Goal: Task Accomplishment & Management: Manage account settings

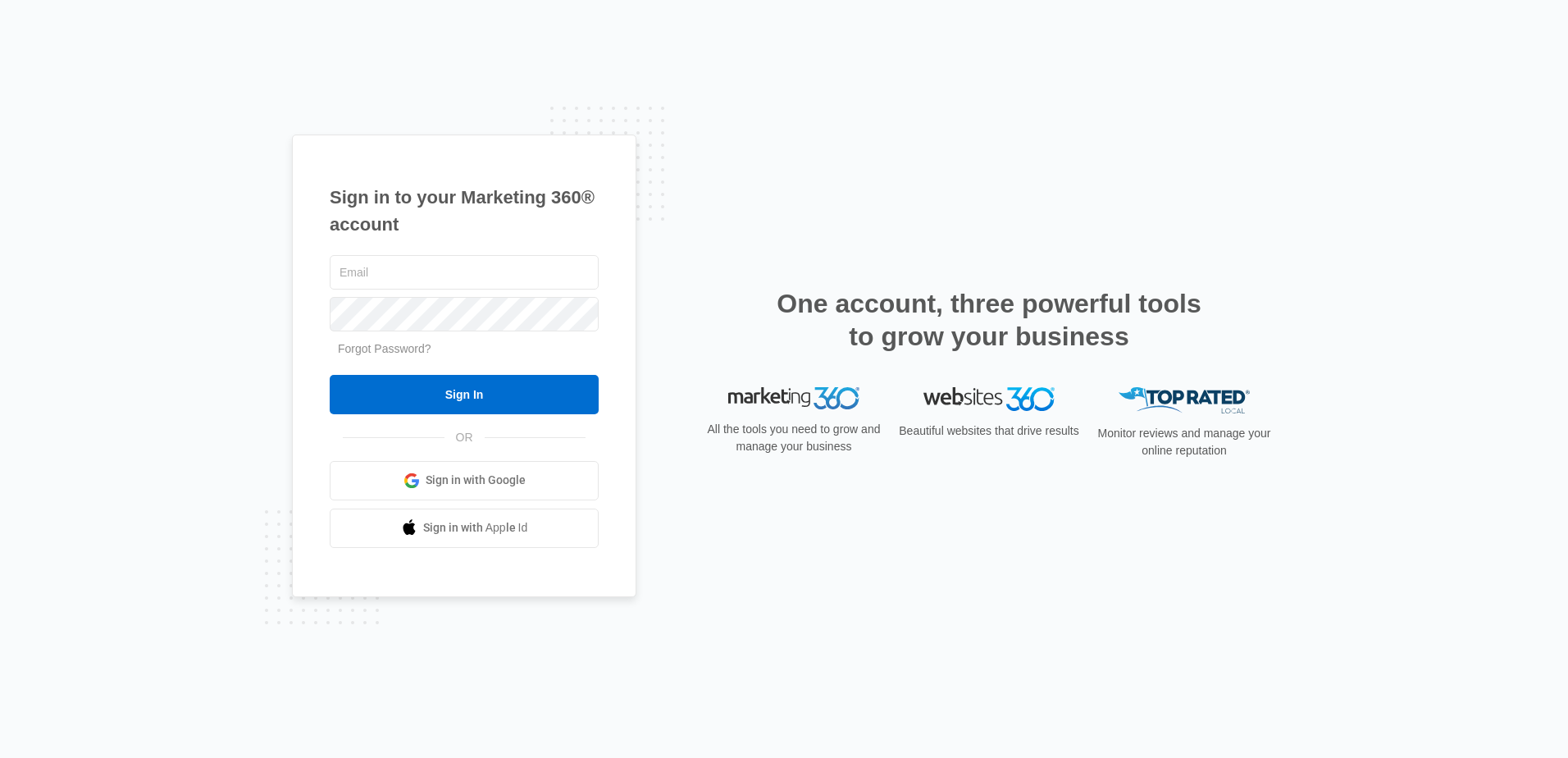
click at [413, 276] on input "text" at bounding box center [464, 272] width 269 height 34
type input "[EMAIL_ADDRESS][DOMAIN_NAME]"
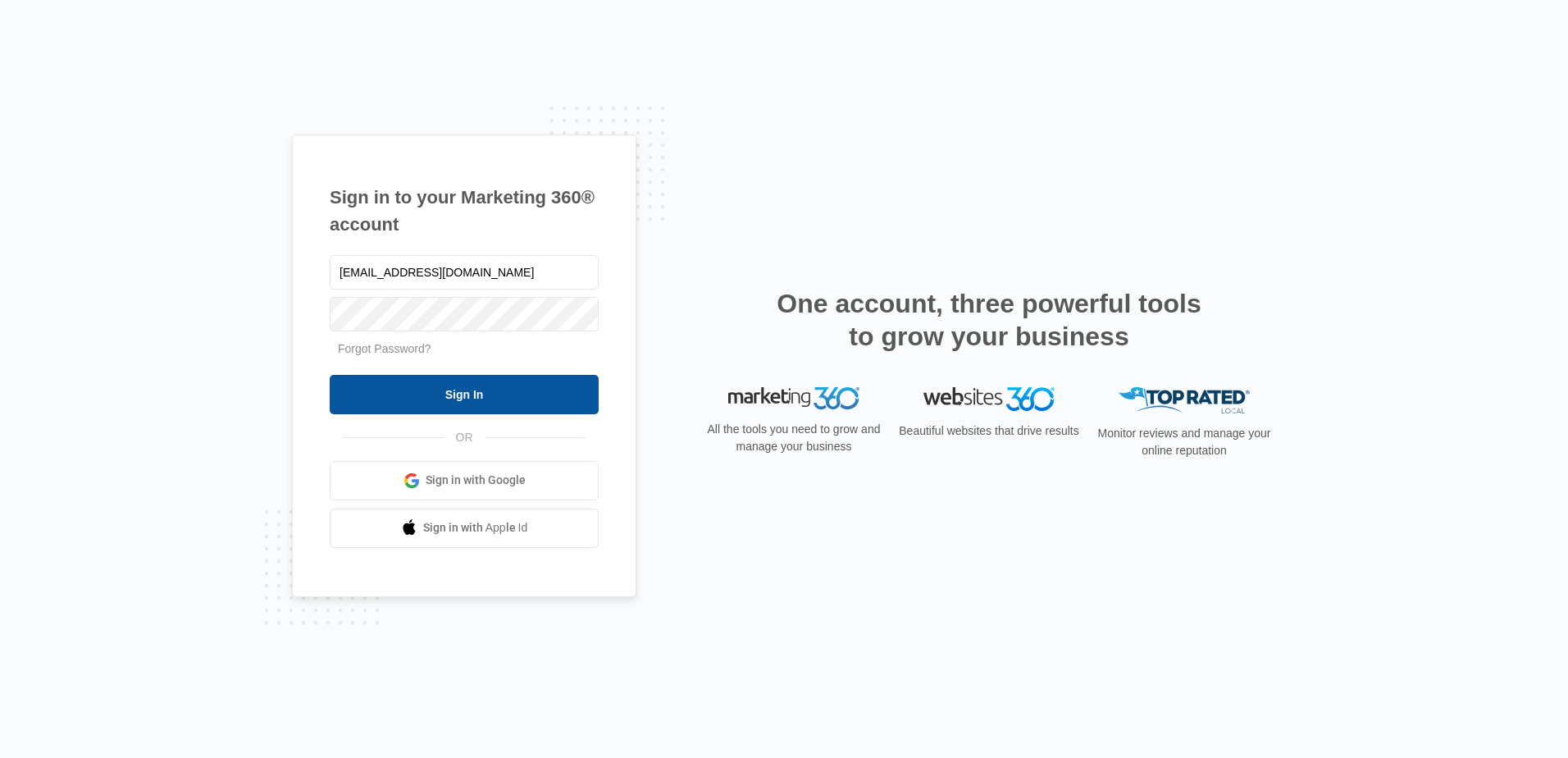
click at [480, 389] on input "Sign In" at bounding box center [464, 394] width 269 height 39
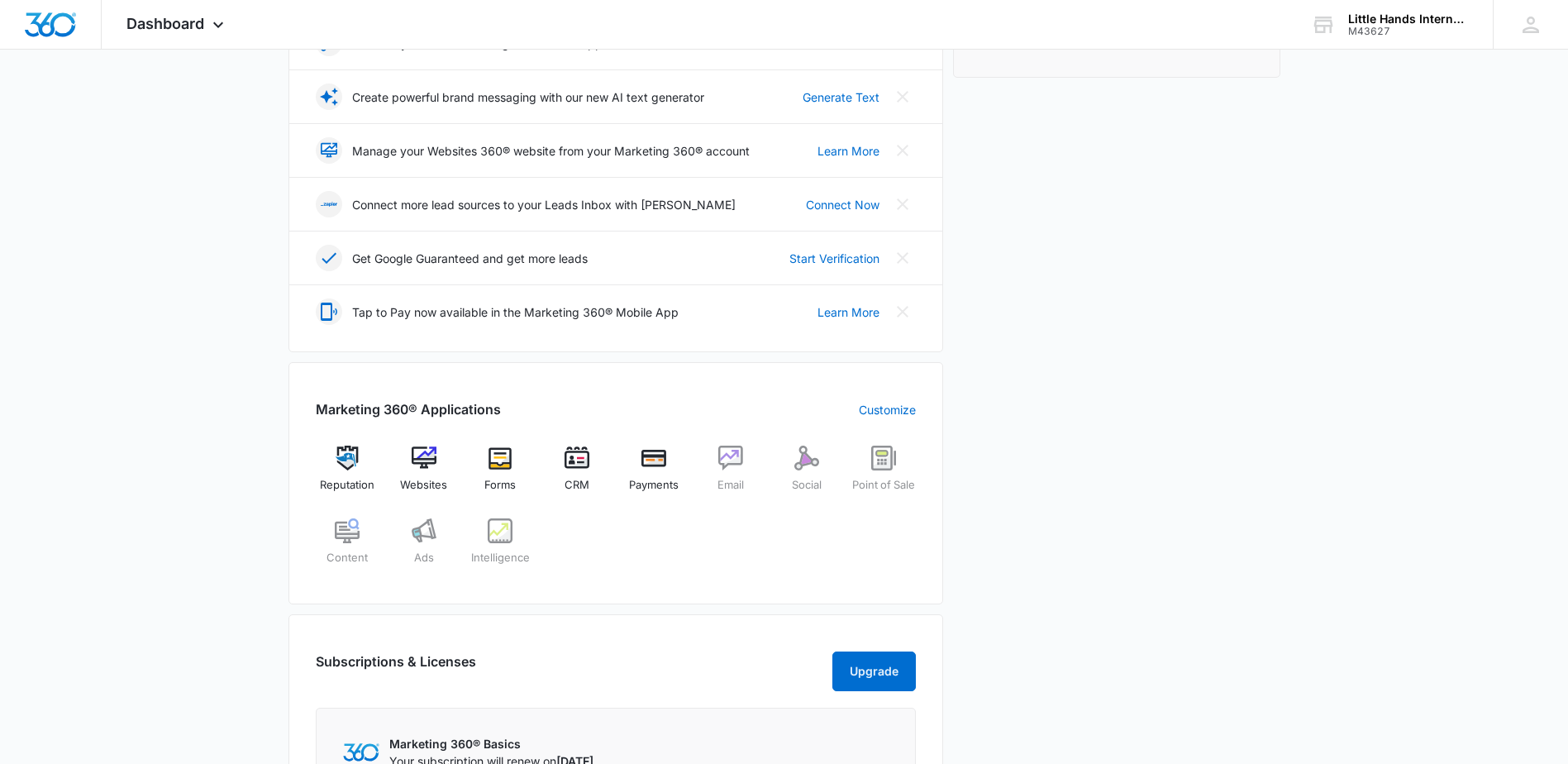
scroll to position [414, 0]
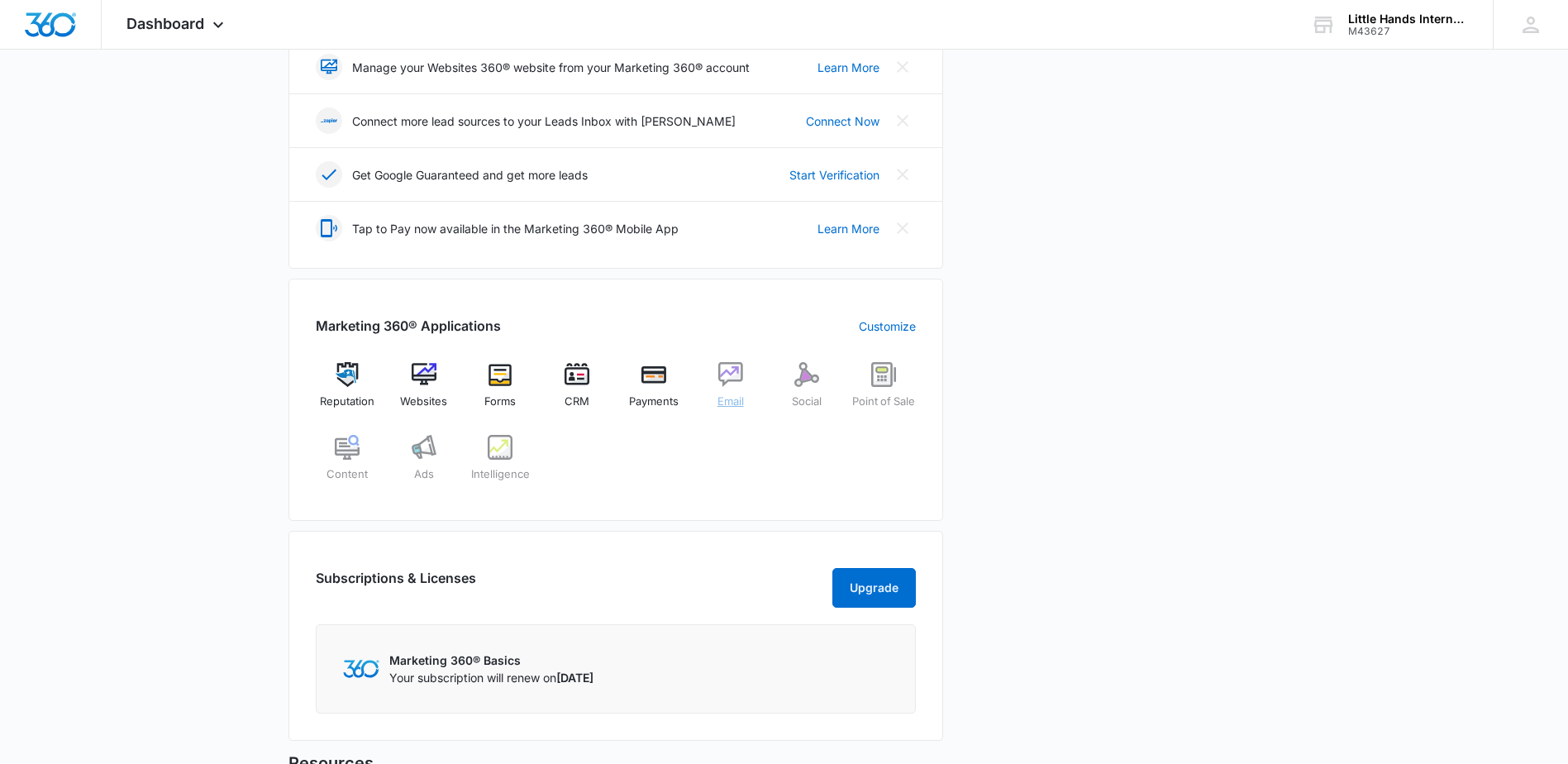
click at [733, 386] on img at bounding box center [730, 374] width 24 height 24
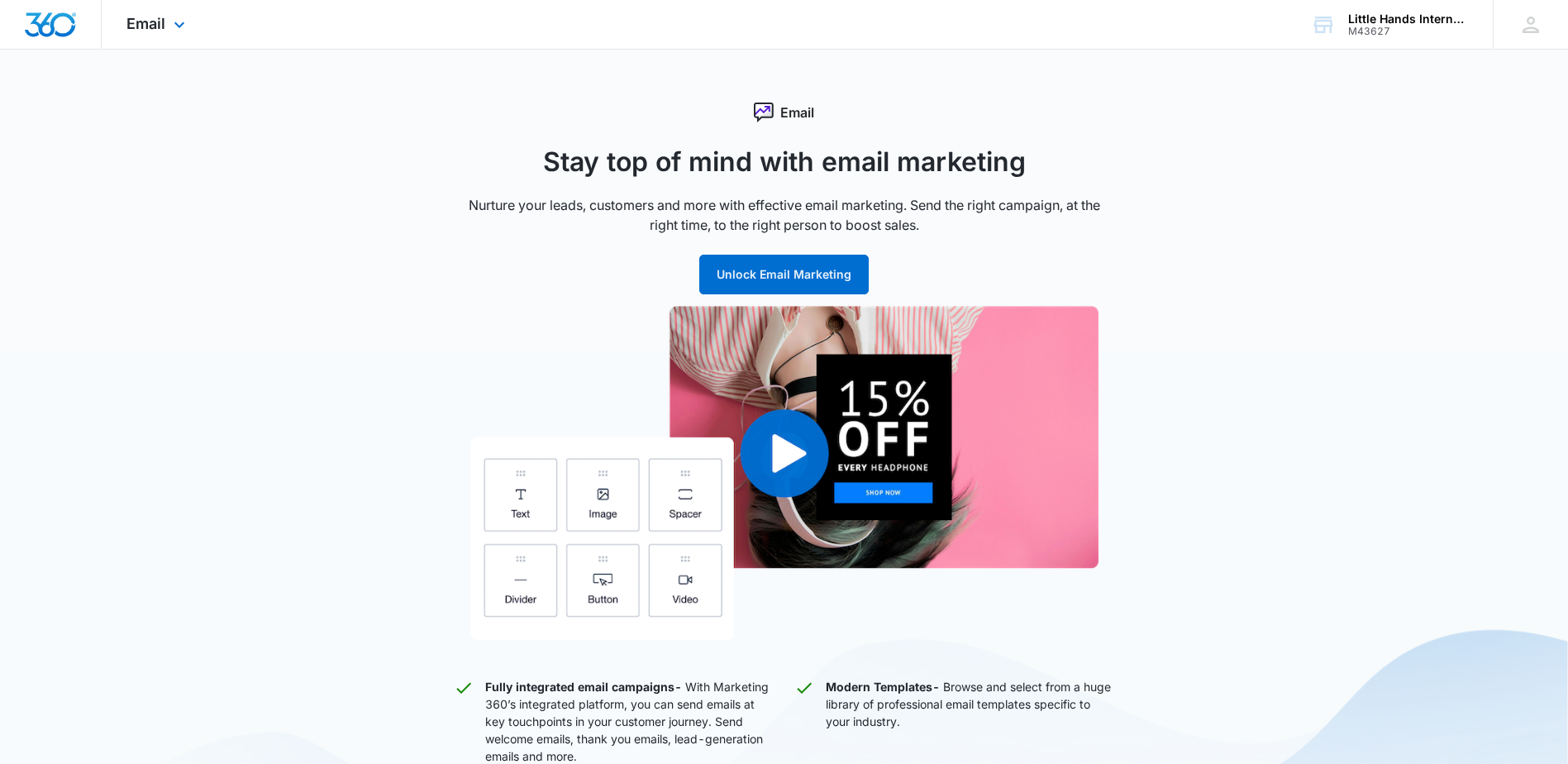
scroll to position [414, 0]
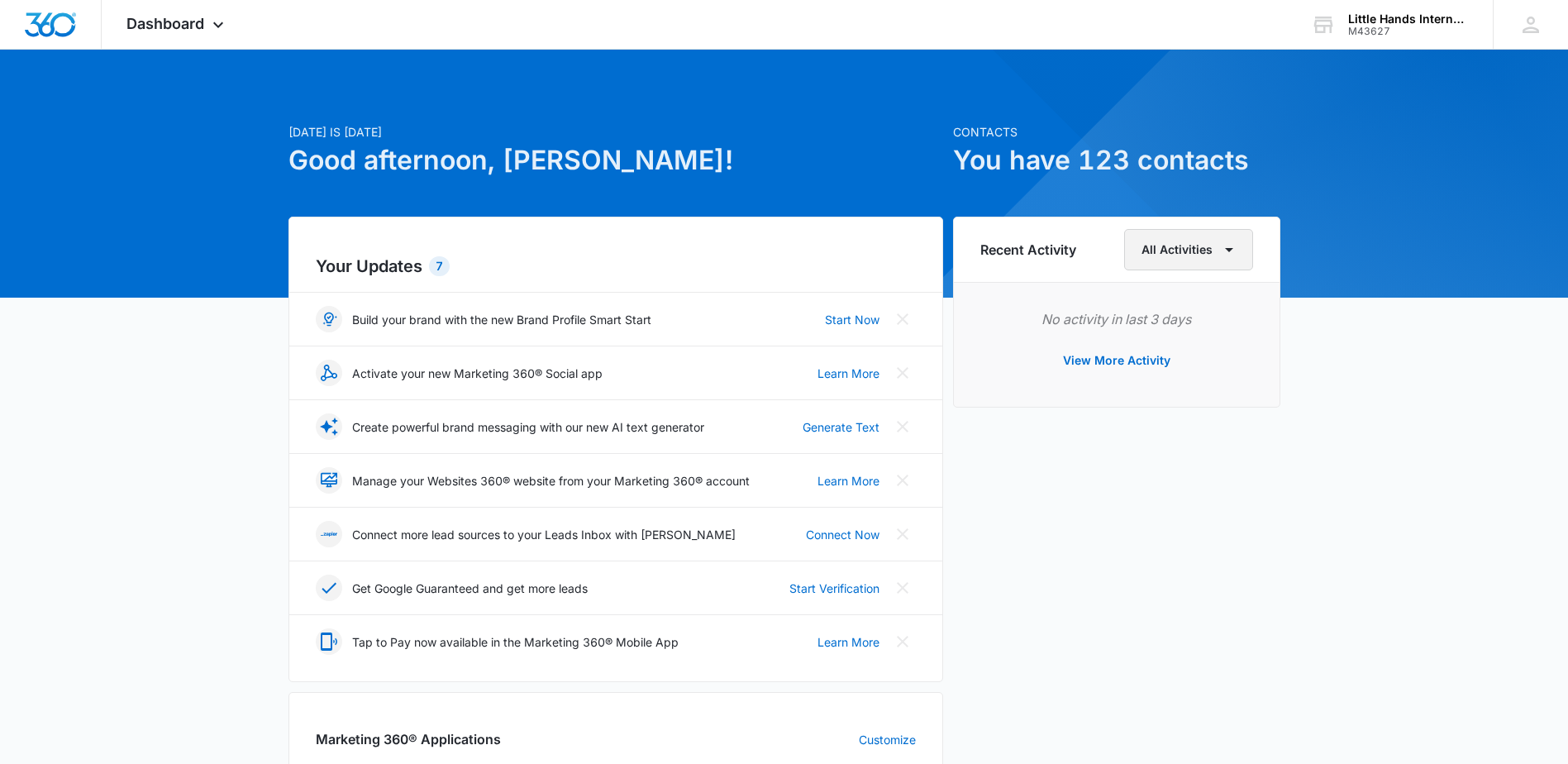
click at [1183, 247] on button "All Activities" at bounding box center [1189, 250] width 129 height 42
click at [1078, 359] on button "View More Activity" at bounding box center [1117, 360] width 141 height 40
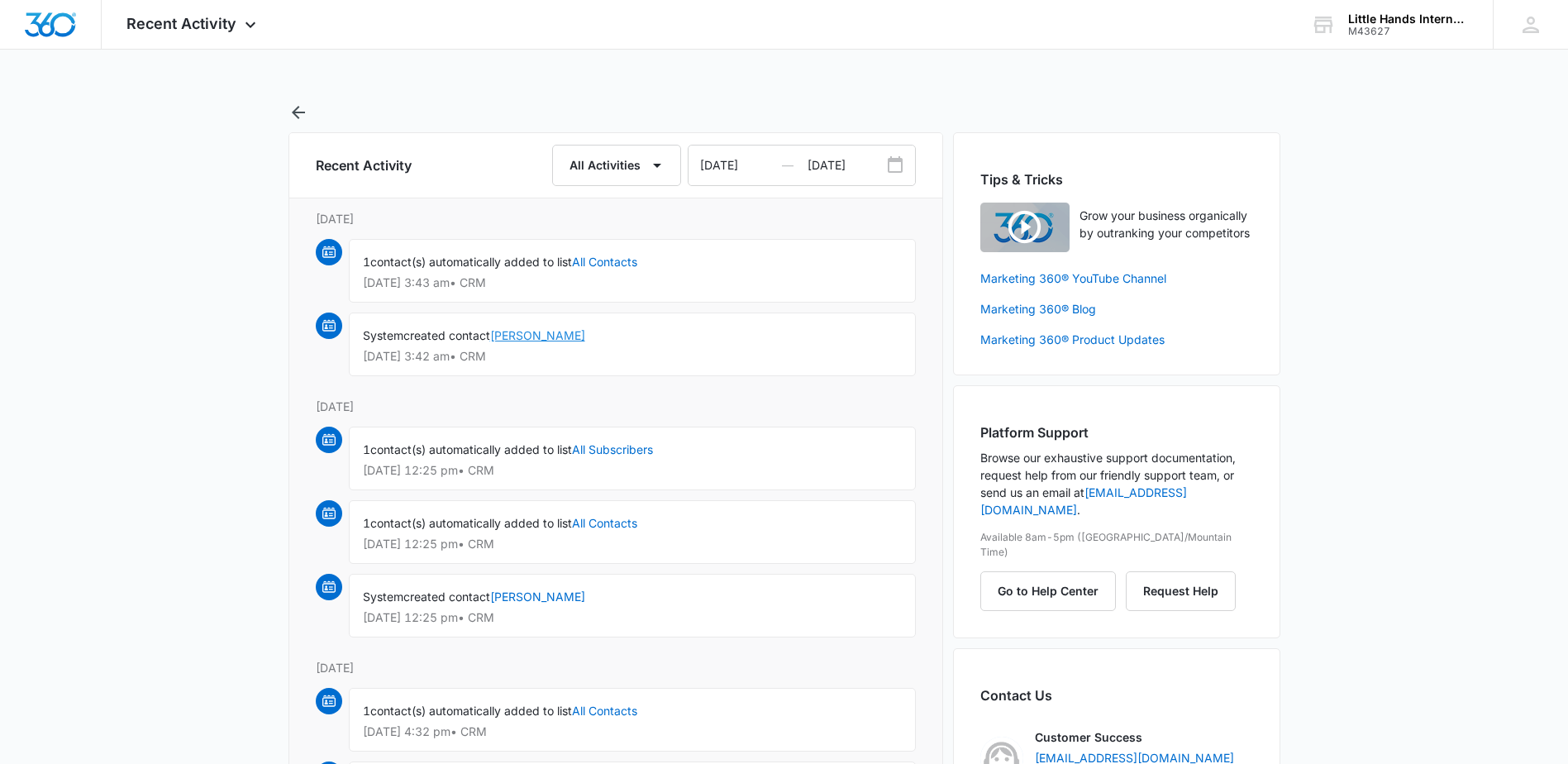
click at [519, 335] on link "Xiangjie Guan" at bounding box center [537, 335] width 95 height 14
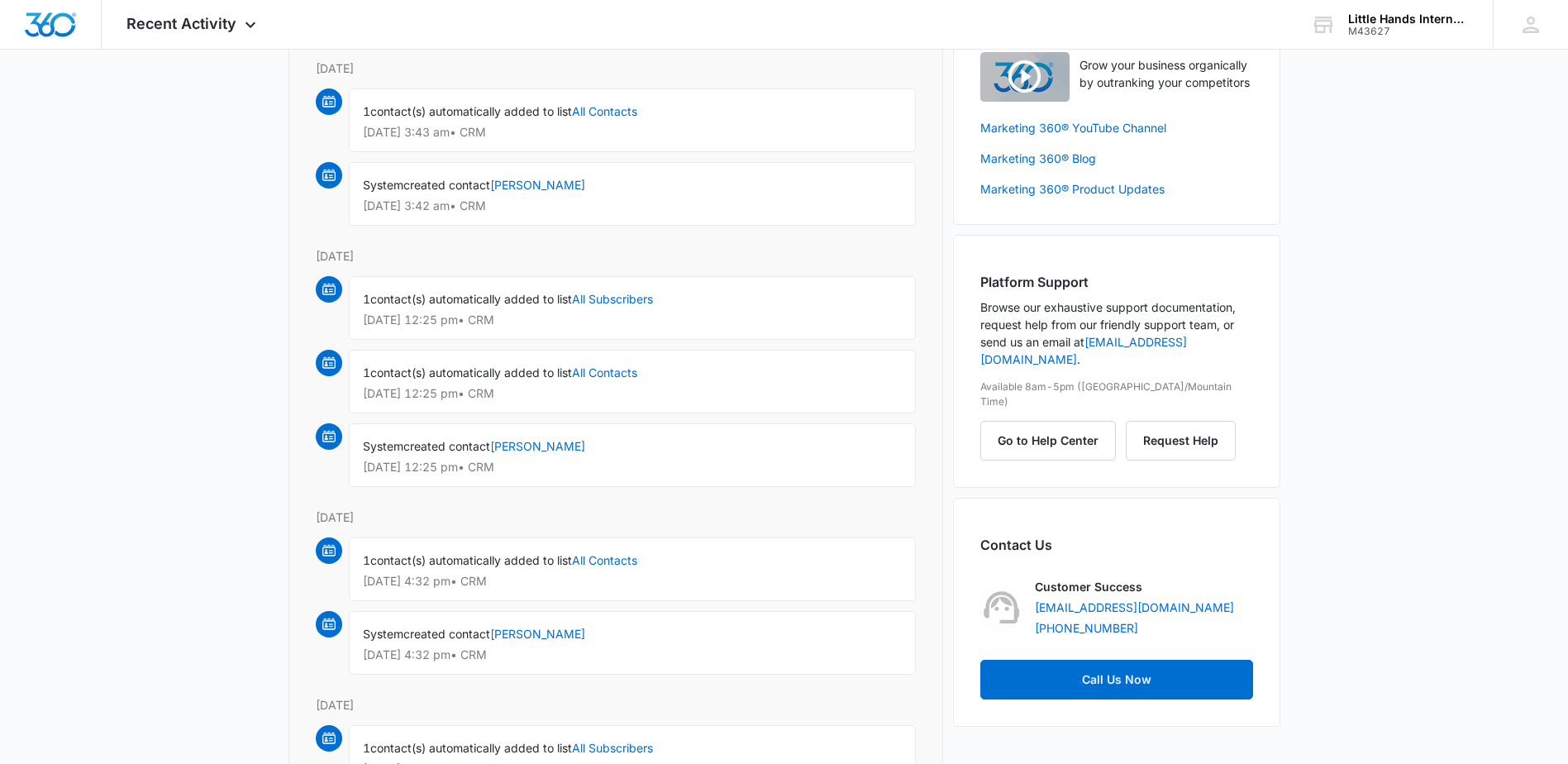
scroll to position [165, 0]
